Goal: Transaction & Acquisition: Purchase product/service

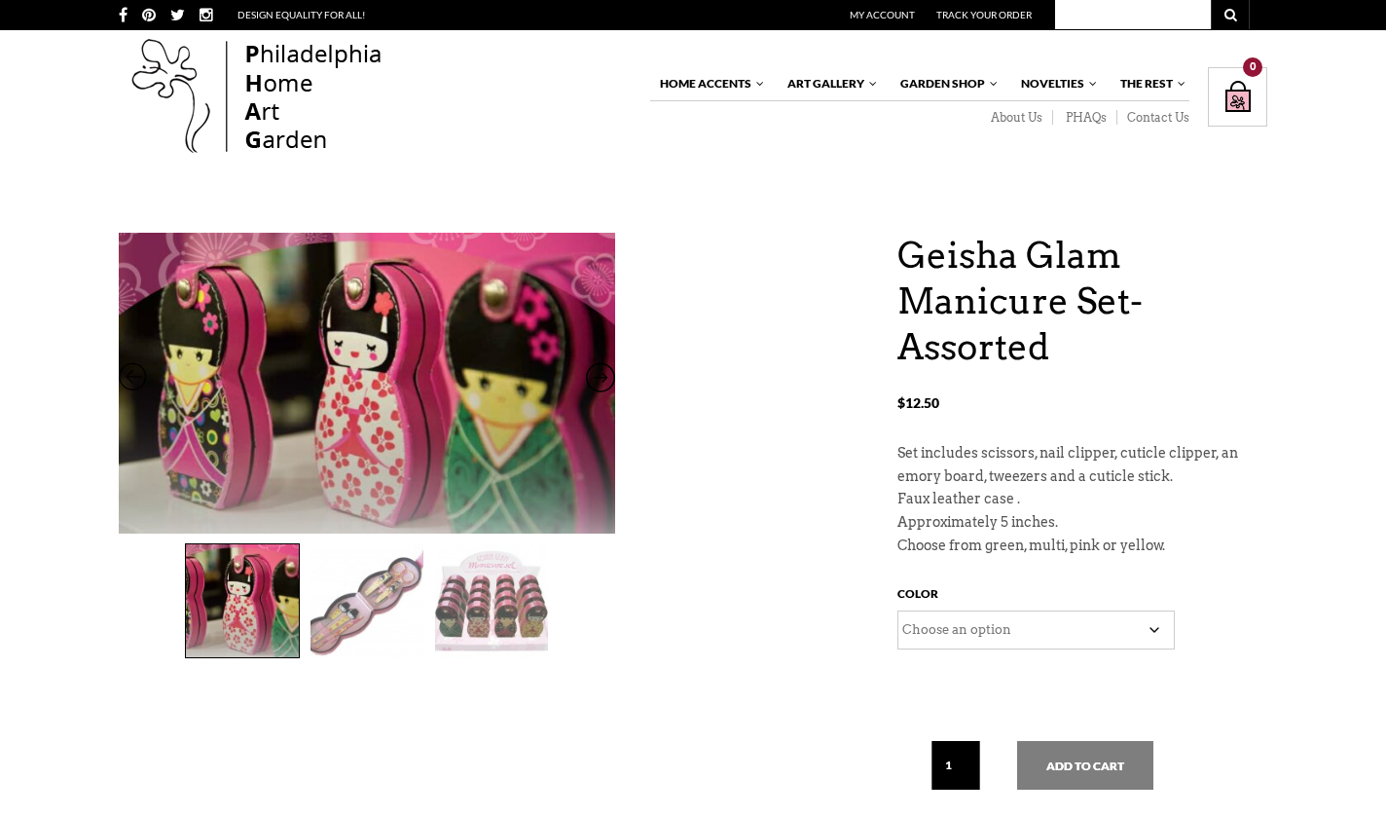
click at [508, 615] on img at bounding box center [491, 600] width 113 height 113
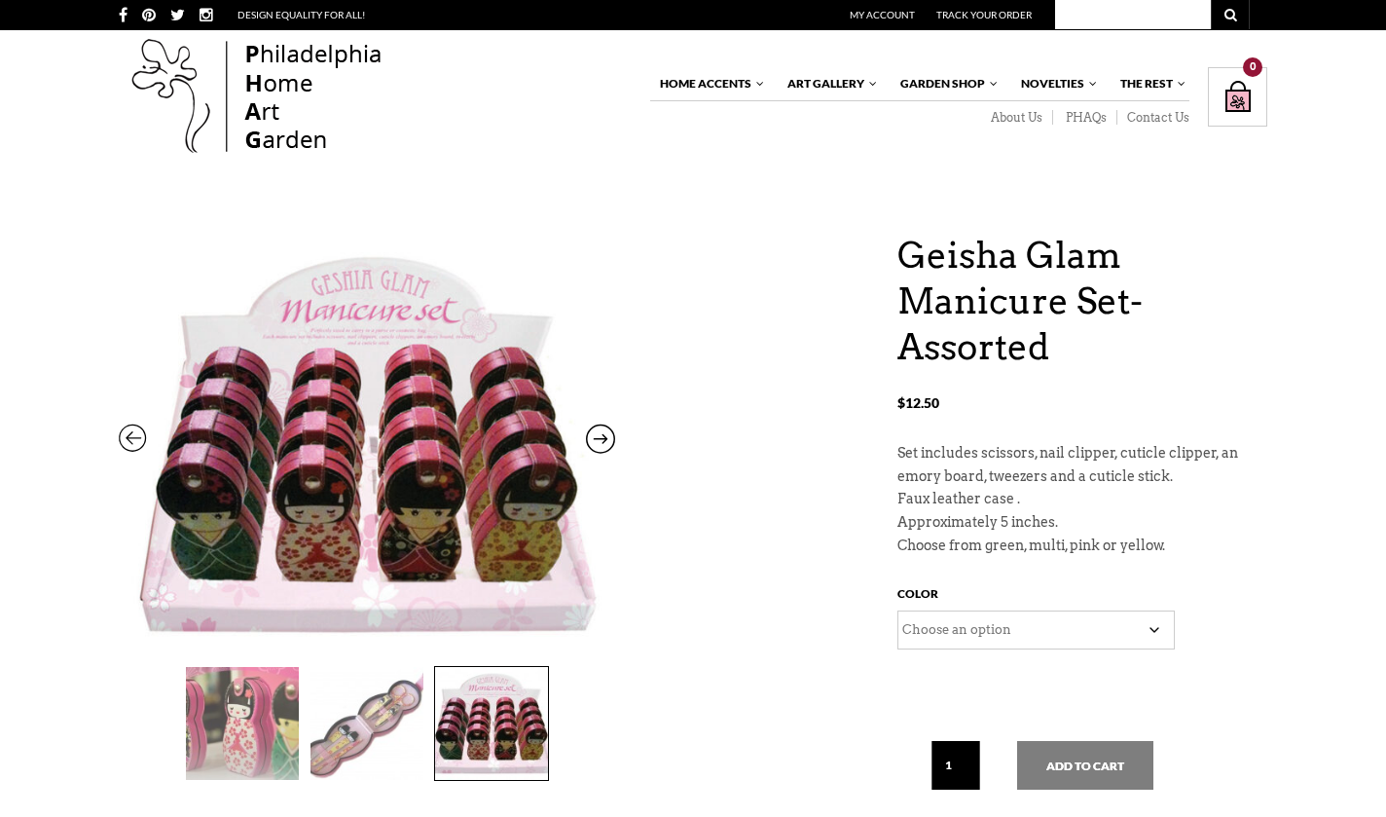
click at [359, 717] on img at bounding box center [367, 723] width 113 height 113
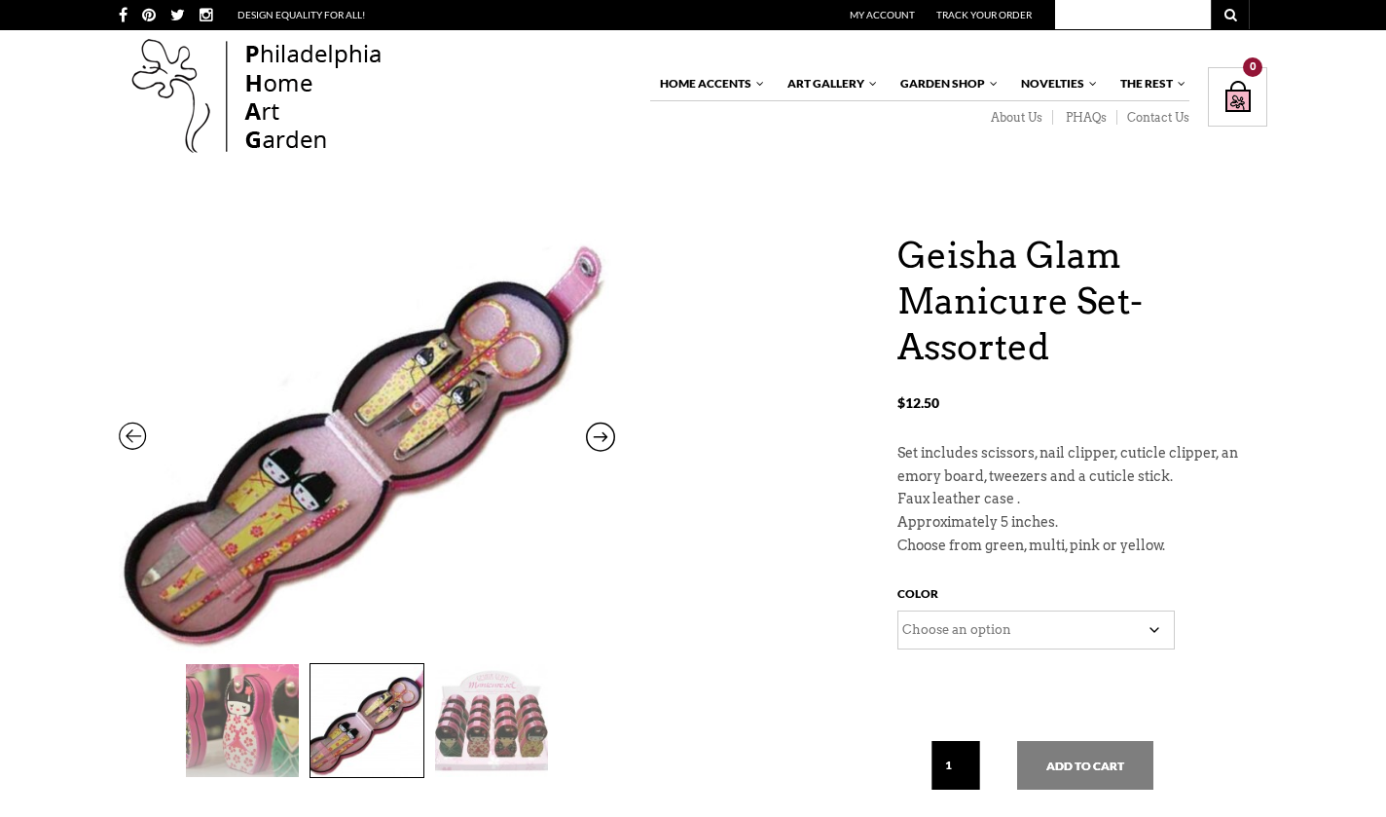
click at [253, 722] on img at bounding box center [242, 720] width 113 height 113
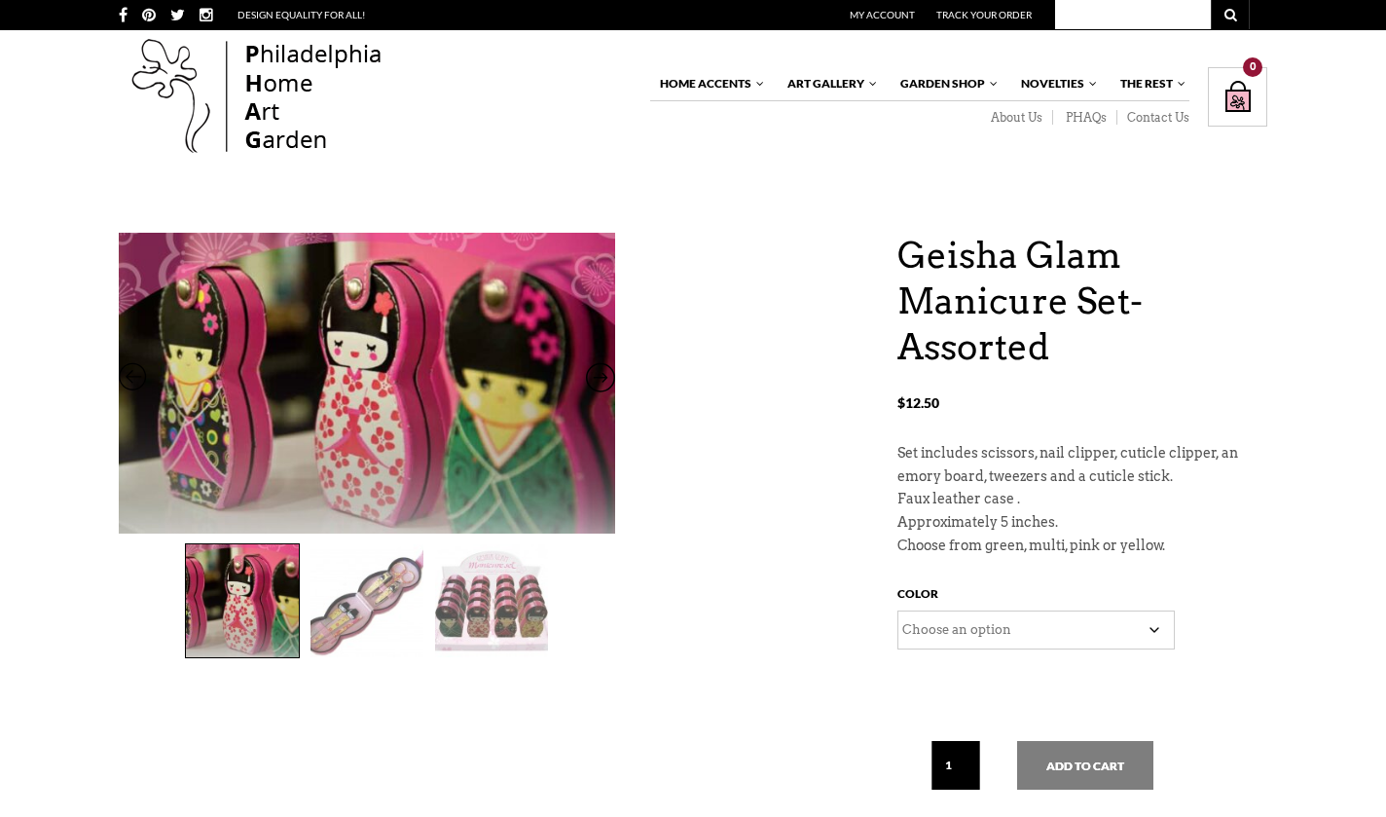
click at [1160, 614] on select "Choose an option Green Multi Yellow" at bounding box center [1035, 629] width 277 height 39
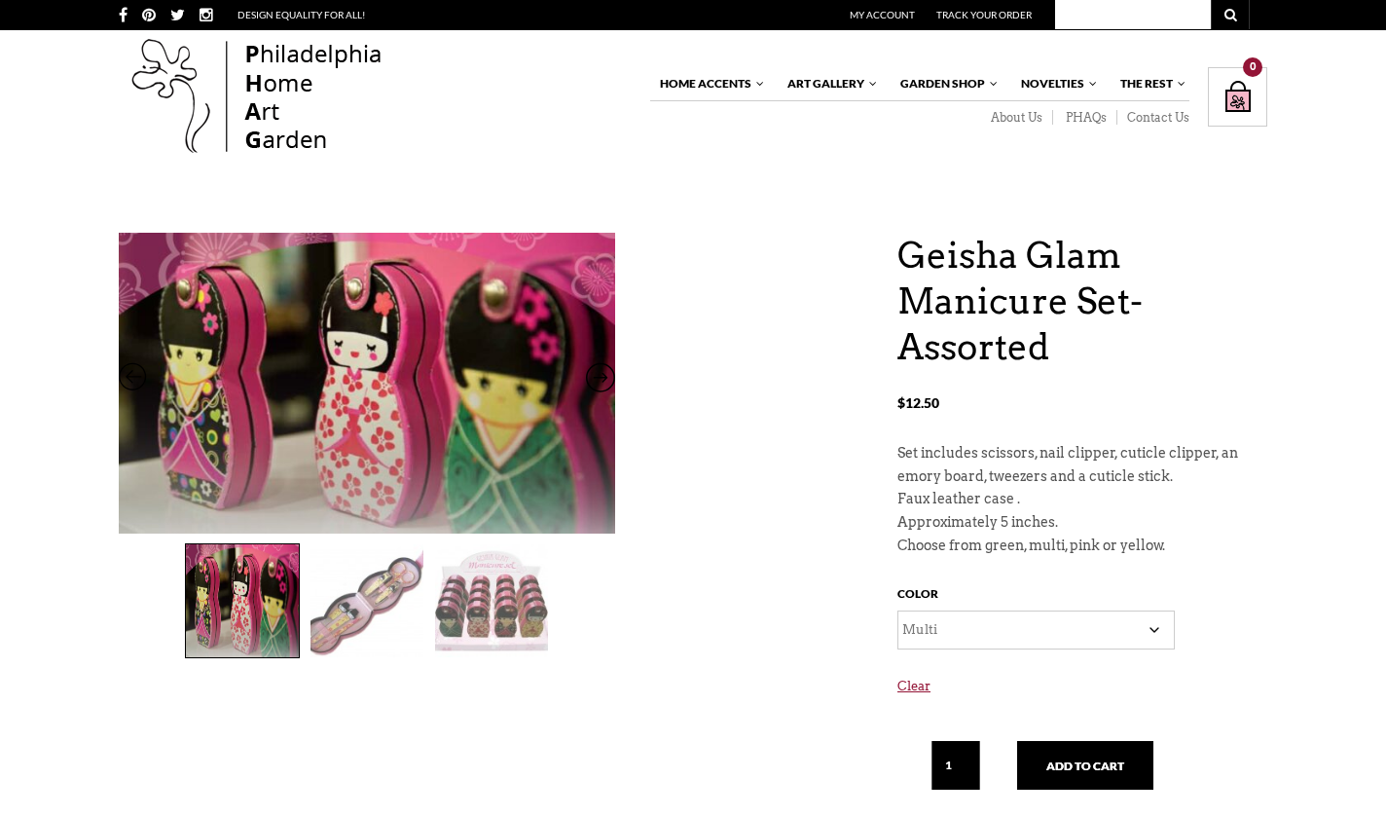
click at [1112, 631] on select "Choose an option Green Multi Yellow" at bounding box center [1035, 629] width 277 height 39
select select "Yellow"
click at [346, 589] on img at bounding box center [367, 600] width 113 height 113
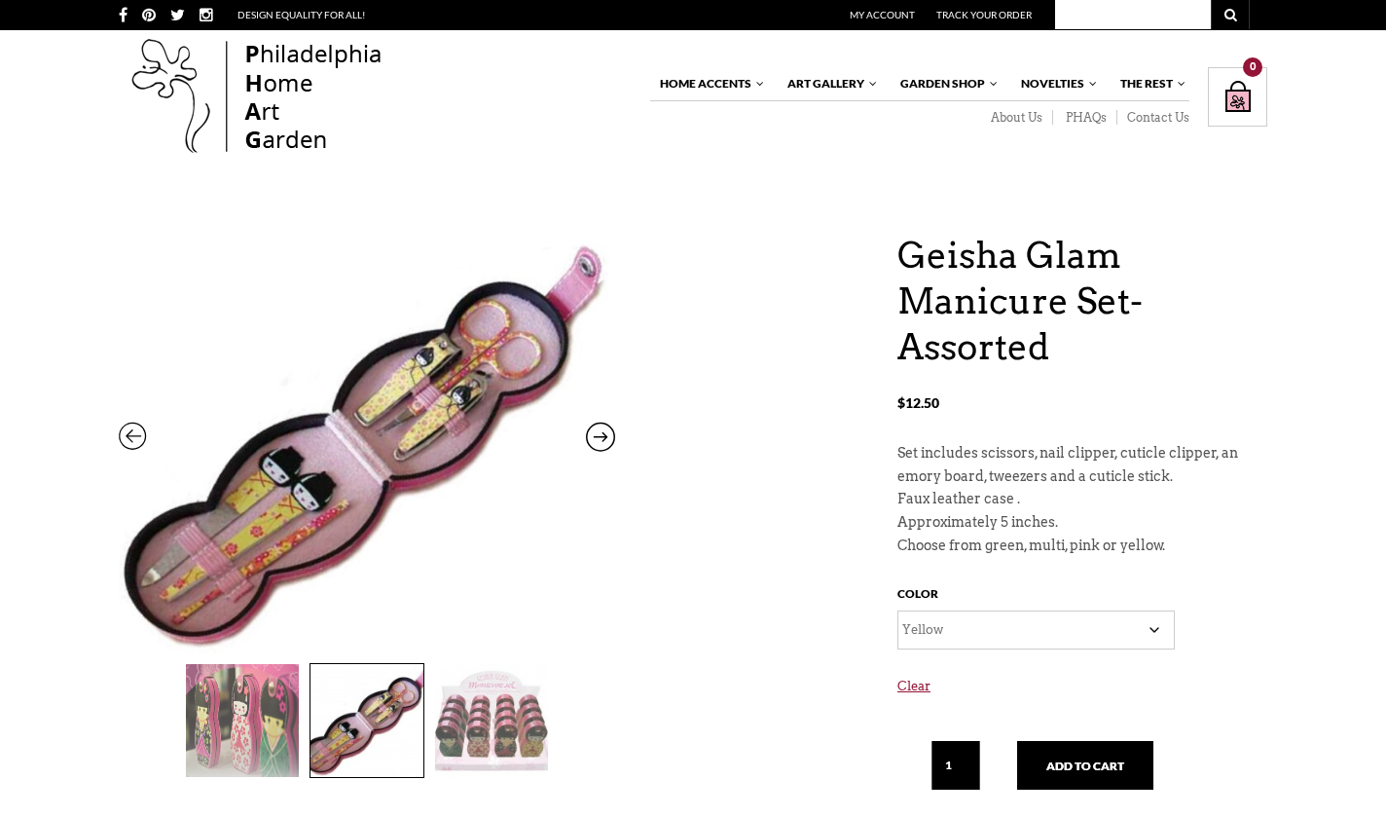
click at [468, 692] on img at bounding box center [491, 720] width 113 height 113
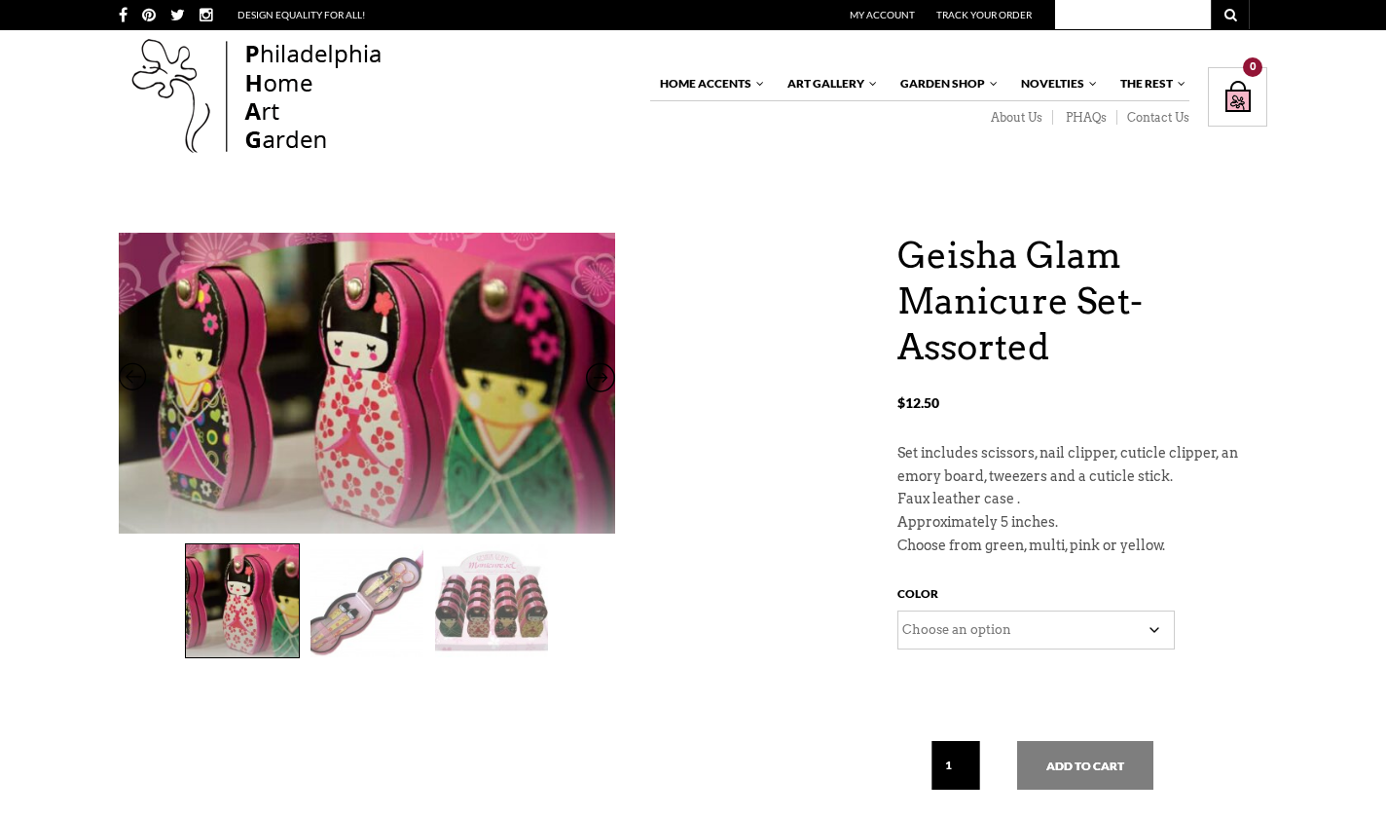
click at [1175, 613] on td "Choose an option Green Multi Yellow Clear" at bounding box center [1082, 669] width 370 height 118
click at [1160, 619] on select "Choose an option Green Multi Yellow" at bounding box center [1035, 629] width 277 height 39
select select "Multi"
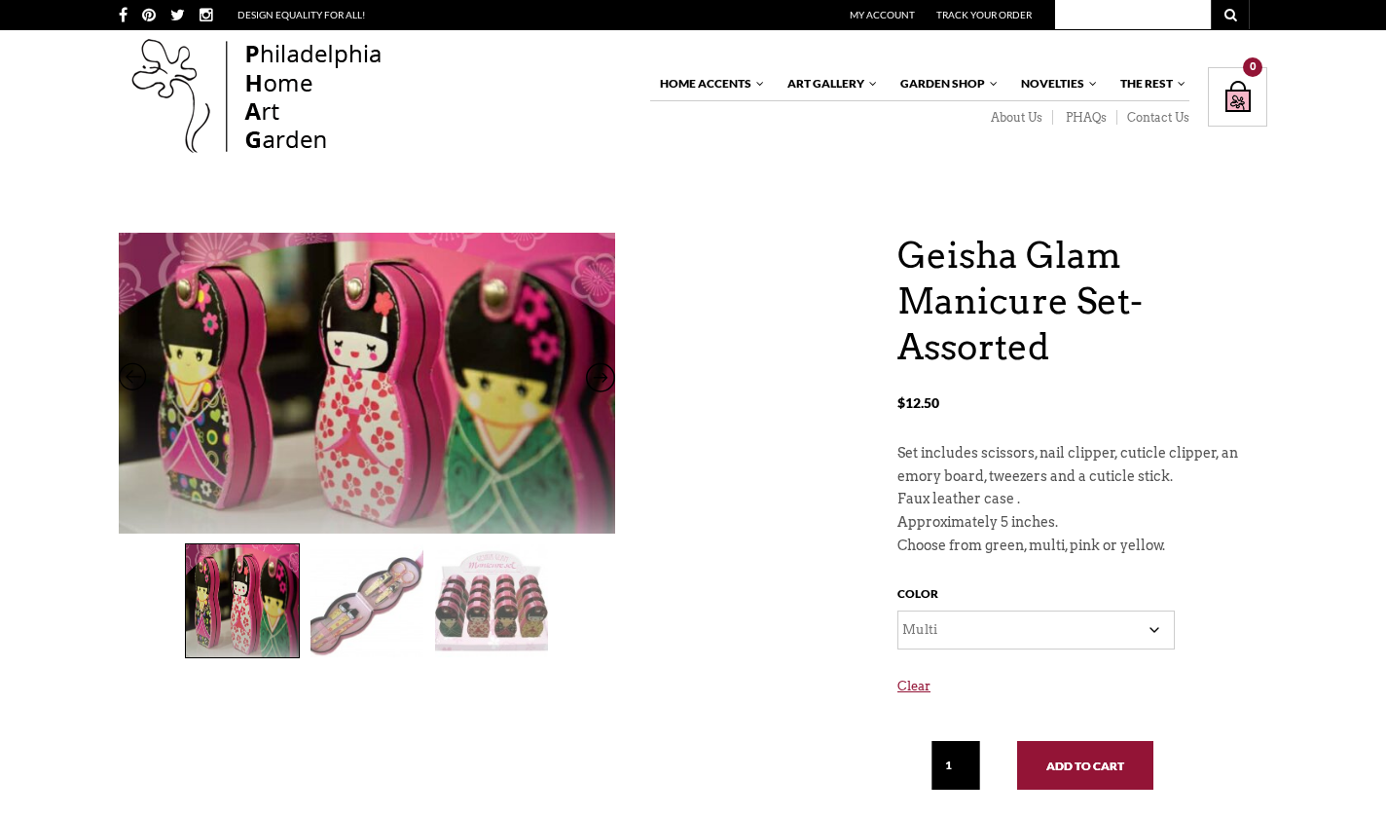
click at [1097, 767] on button "Add to cart" at bounding box center [1085, 765] width 136 height 49
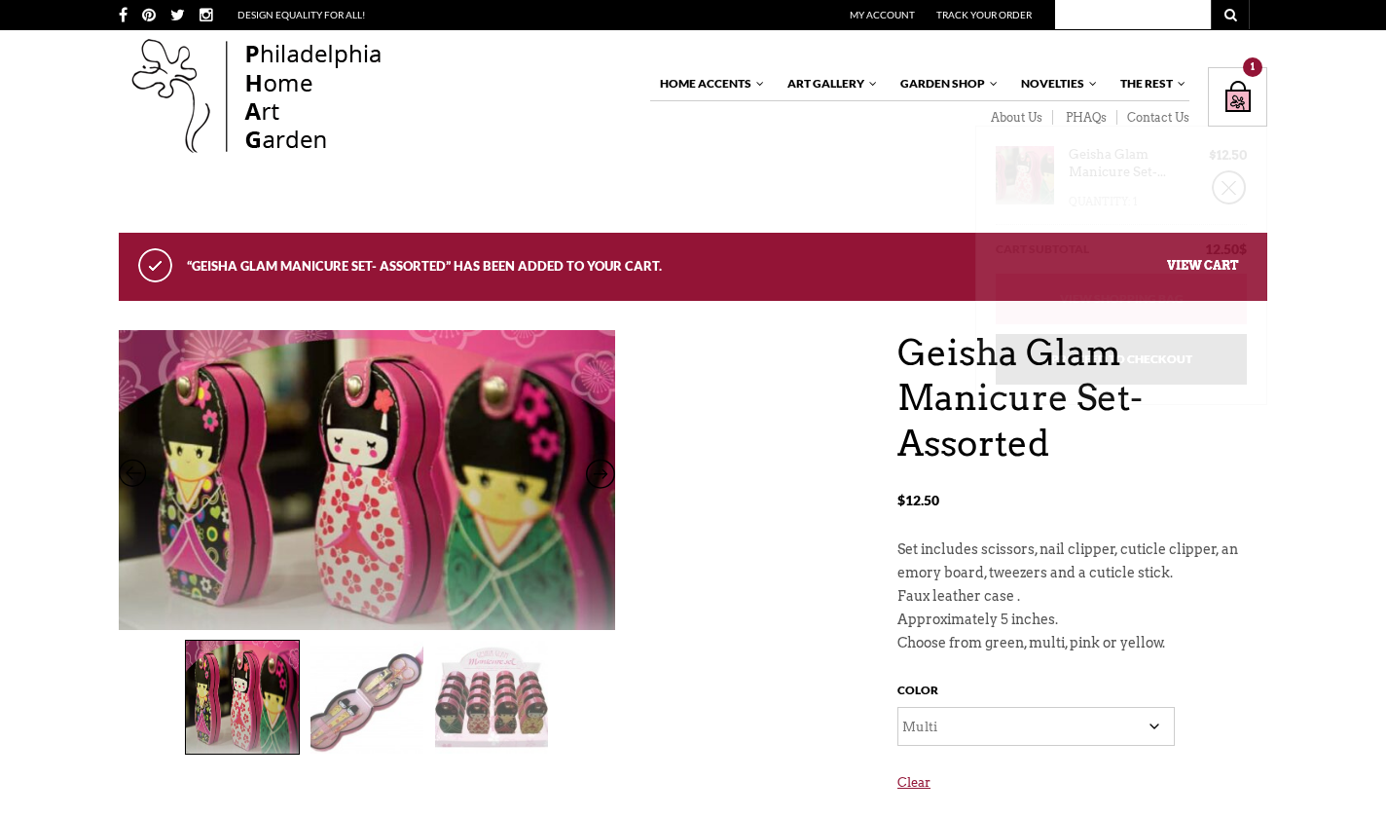
click at [1236, 108] on div "Shopping Bag $ 12.50 / 1 item(s) 1" at bounding box center [1237, 96] width 59 height 59
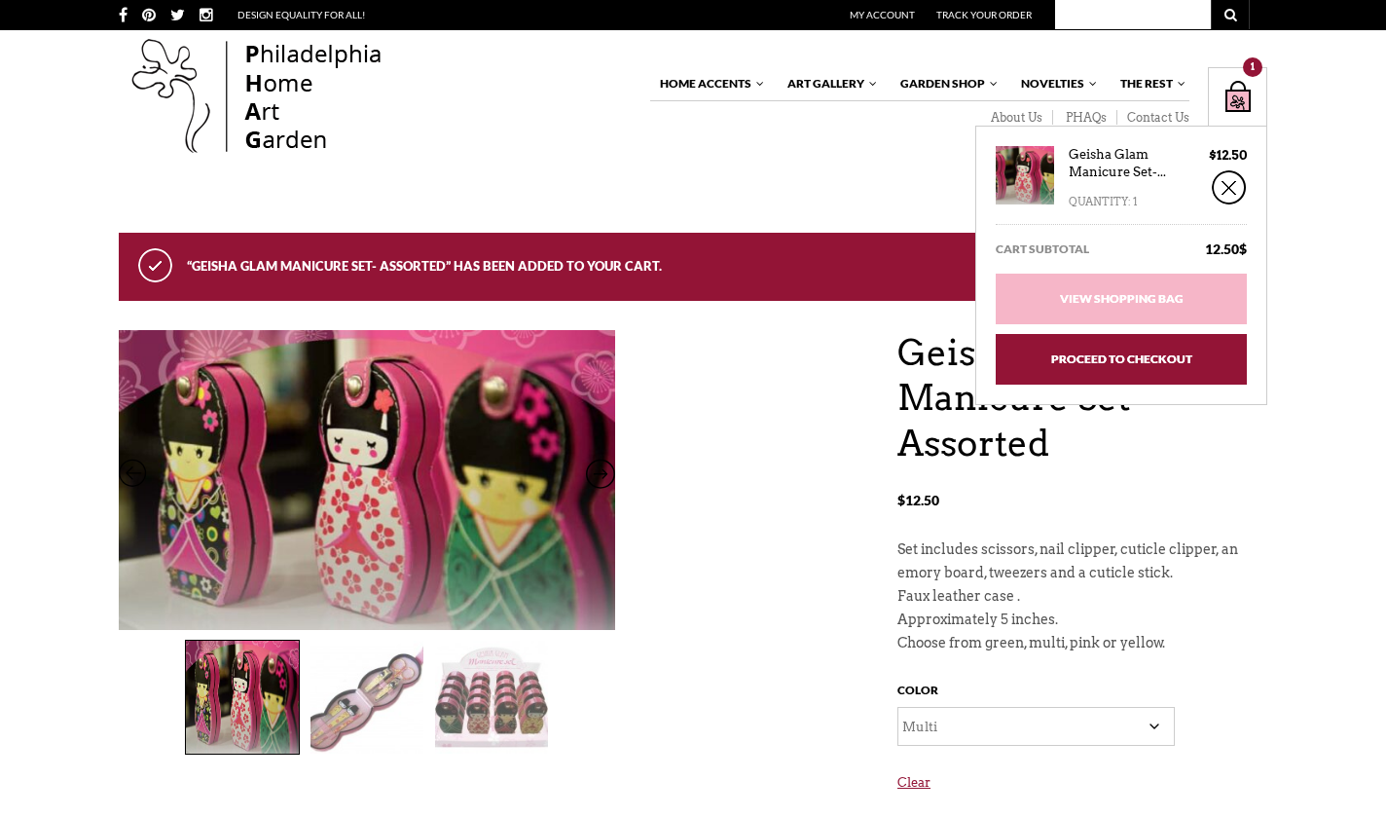
click at [1127, 358] on link "Proceed to Checkout" at bounding box center [1121, 359] width 251 height 51
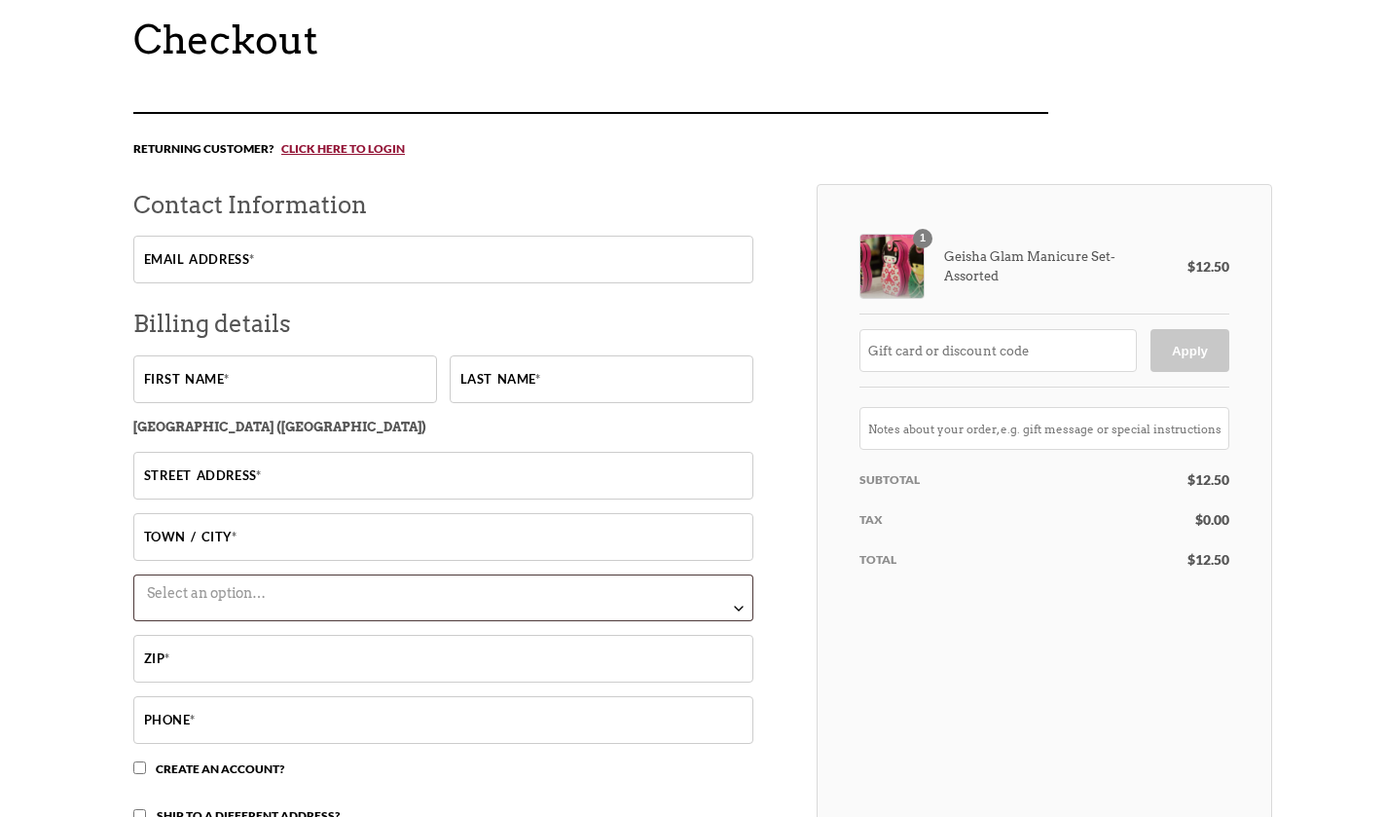
scroll to position [212, 0]
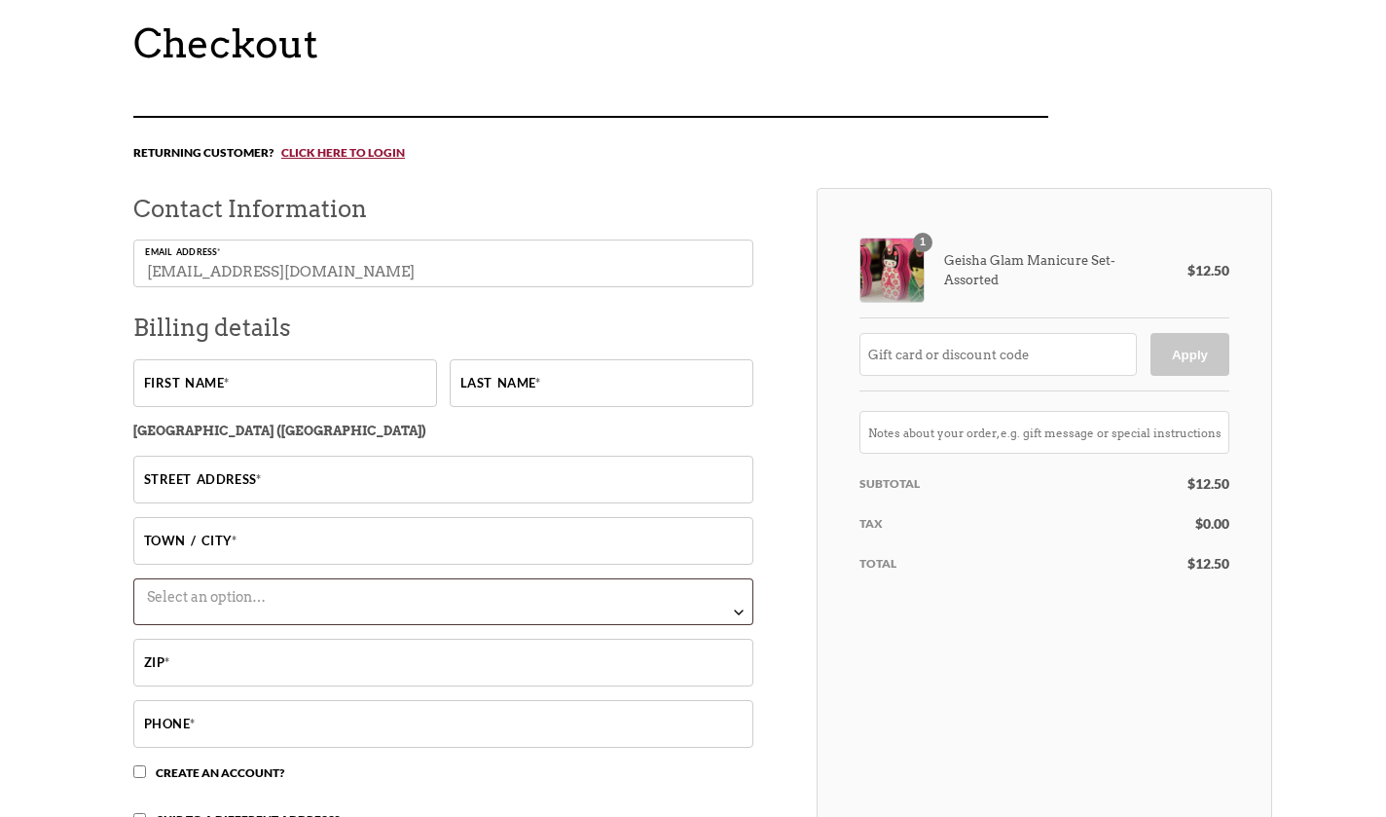
type input "[EMAIL_ADDRESS][DOMAIN_NAME]"
type input "Azra"
type input "Hot"
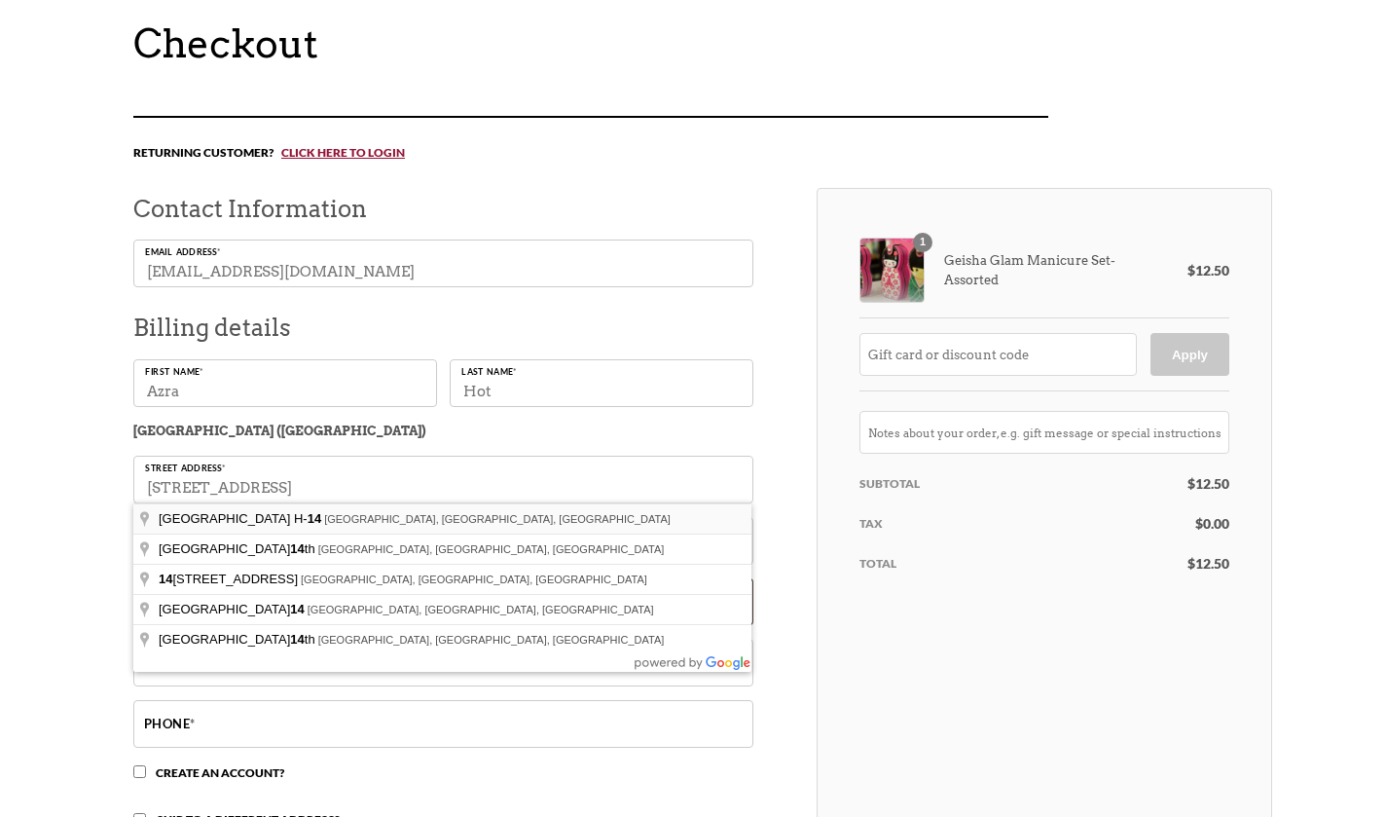
type input "[GEOGRAPHIC_DATA], [GEOGRAPHIC_DATA], [GEOGRAPHIC_DATA]"
type input "[GEOGRAPHIC_DATA]"
type input "90025"
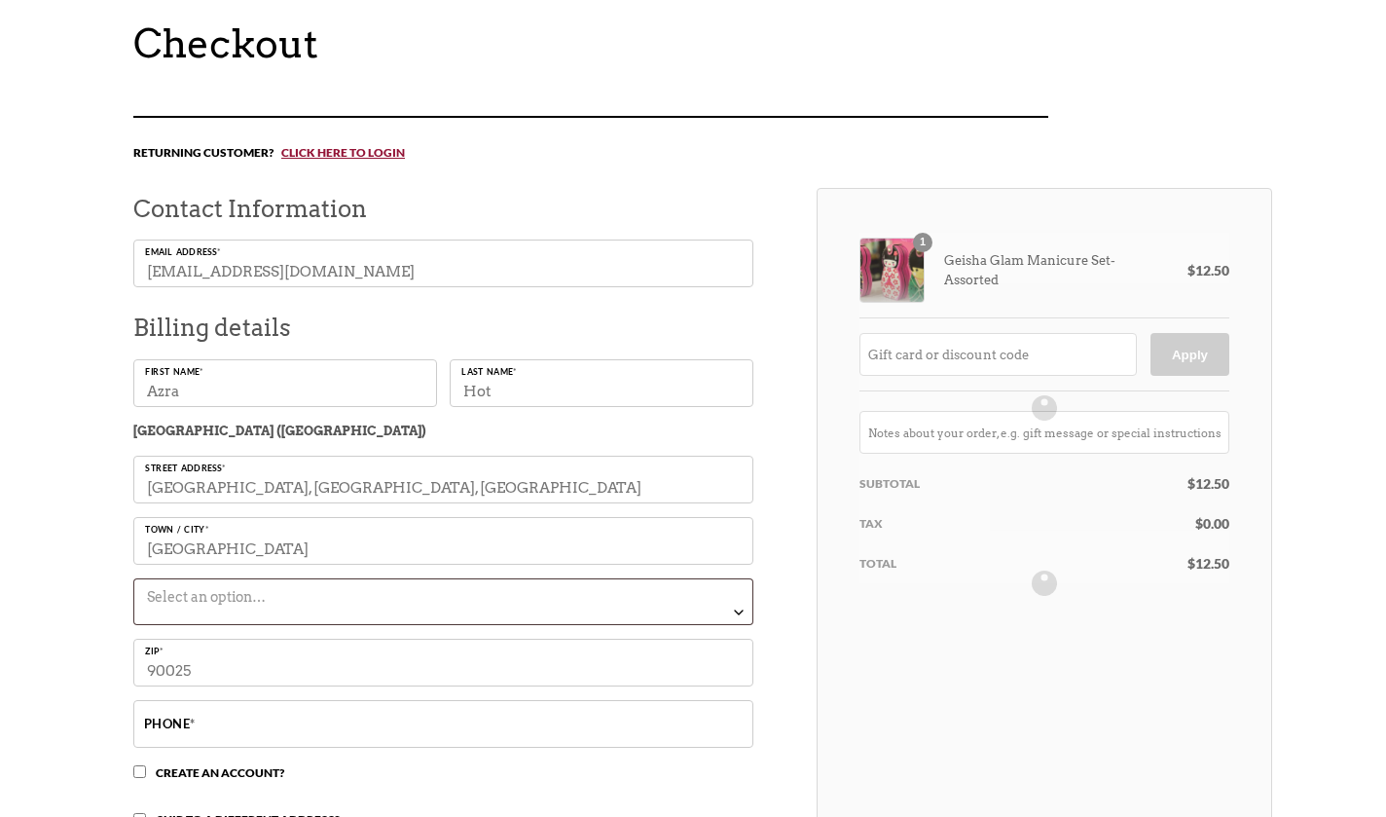
type input "[GEOGRAPHIC_DATA] H-14"
type input "[GEOGRAPHIC_DATA]"
select select "CA"
type input "93535"
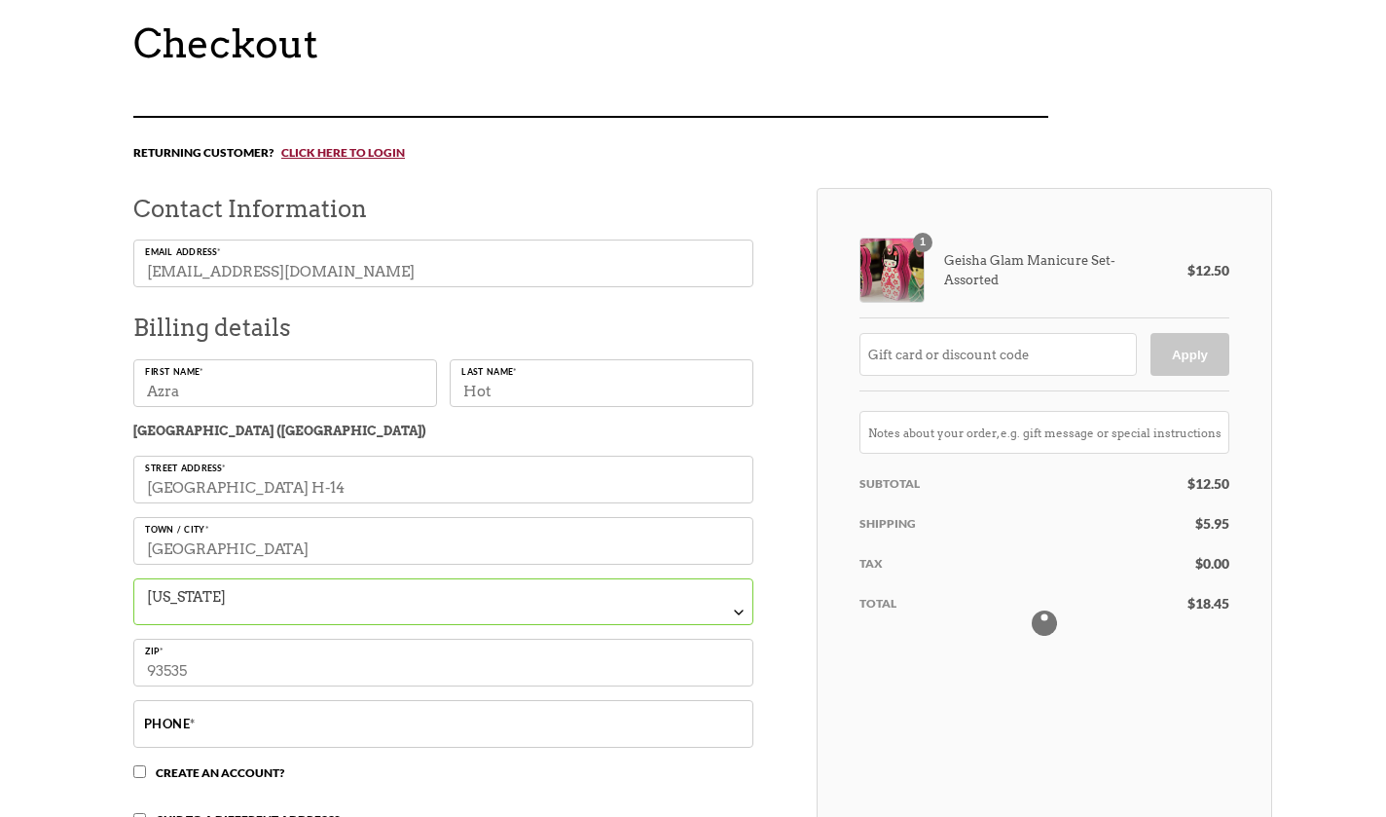
drag, startPoint x: 290, startPoint y: 491, endPoint x: 126, endPoint y: 483, distance: 164.7
click at [126, 483] on div "Returning customer? Click here to login If you have shopped with us before, ple…" at bounding box center [703, 736] width 1168 height 1240
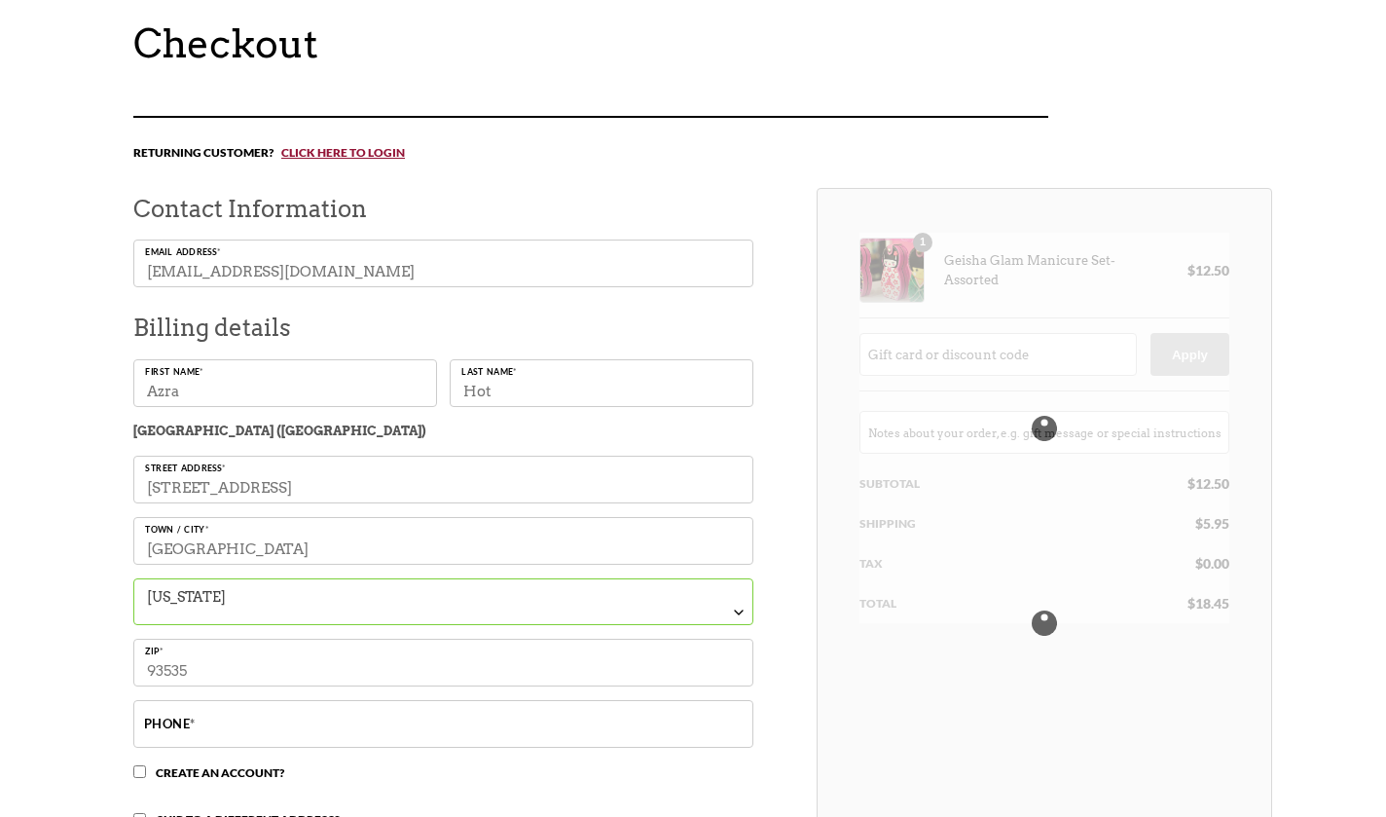
type input "[STREET_ADDRESS]"
type input "93534"
